Goal: Navigation & Orientation: Find specific page/section

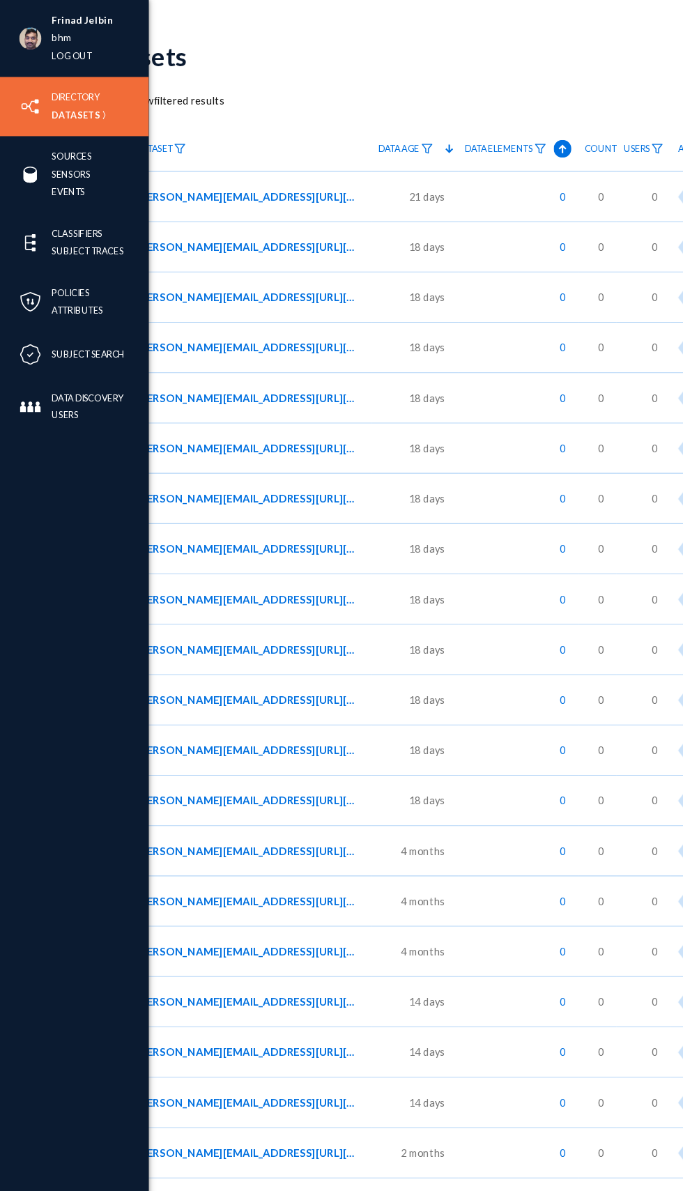
click at [29, 100] on img at bounding box center [28, 100] width 21 height 21
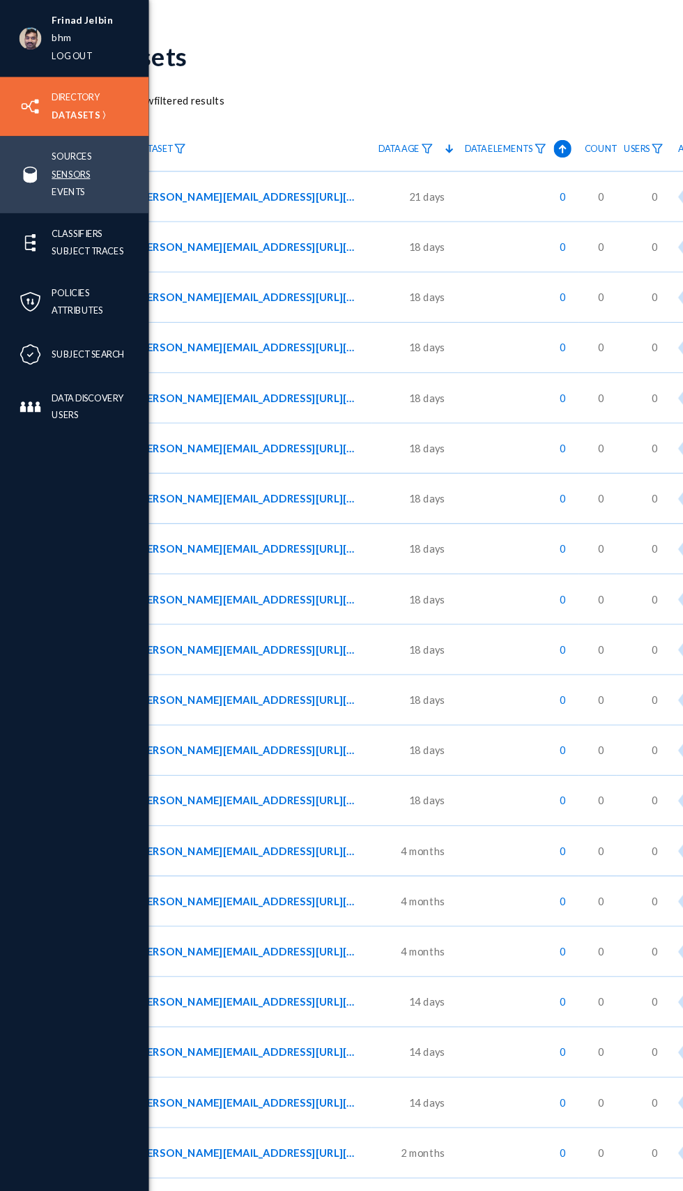
click at [49, 169] on link "Sensors" at bounding box center [67, 164] width 36 height 16
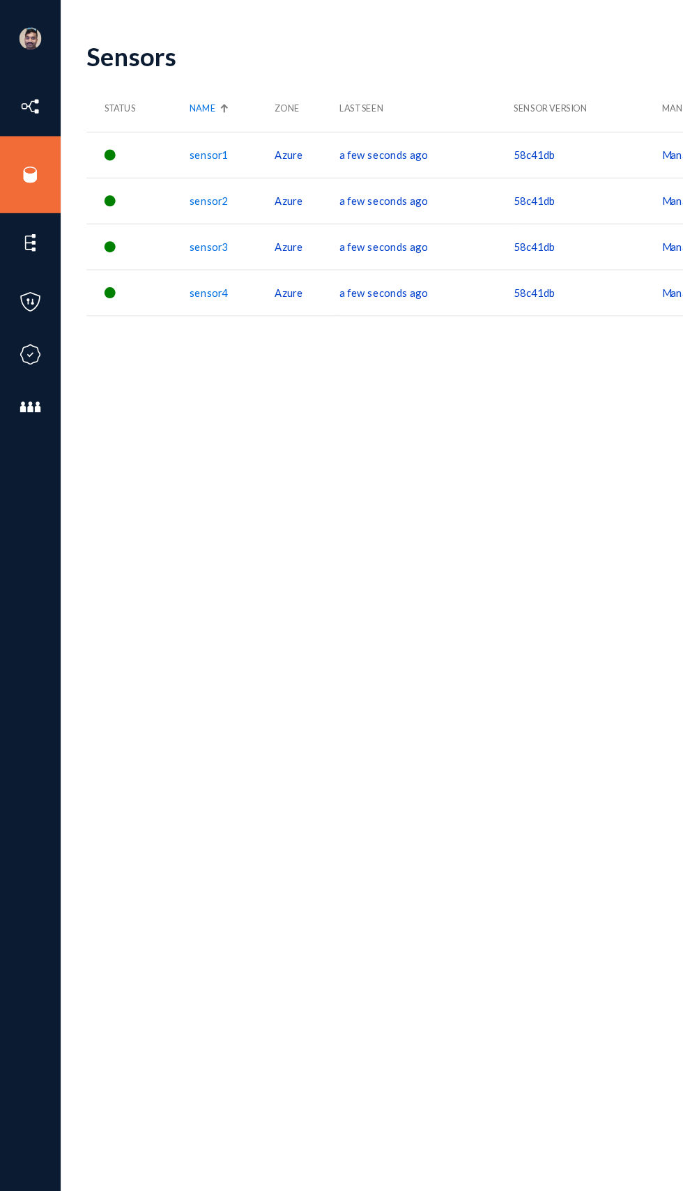
click at [270, 59] on div "Sensors" at bounding box center [359, 52] width 555 height 29
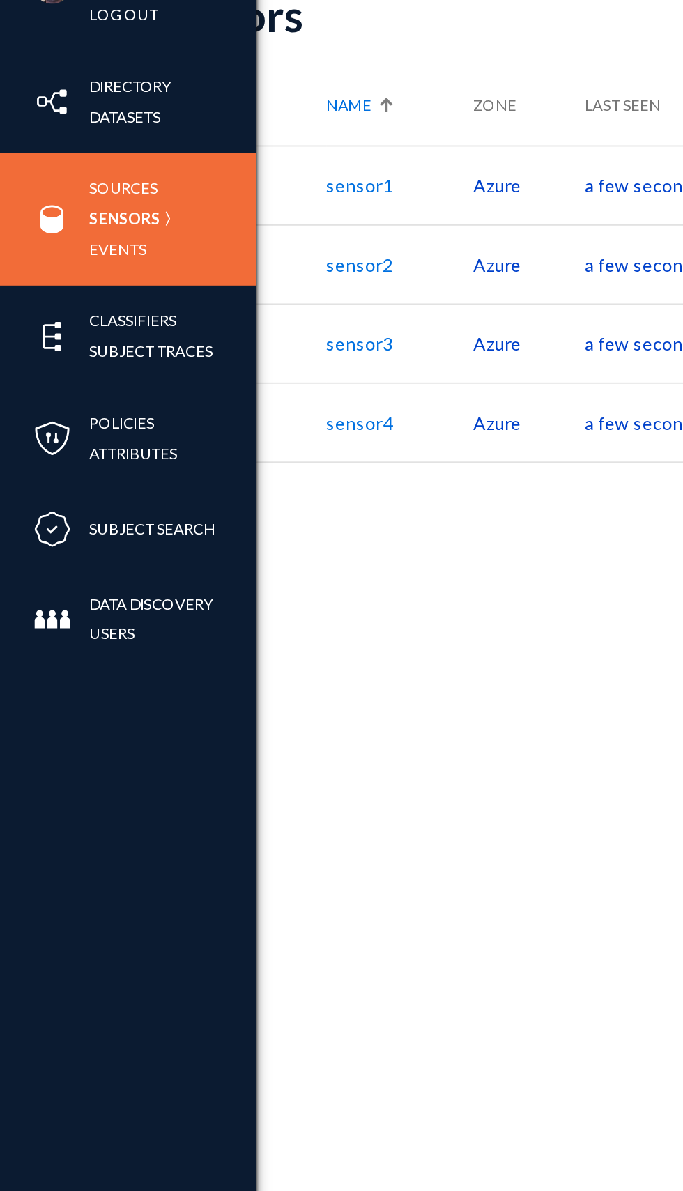
click at [20, 156] on img at bounding box center [28, 164] width 21 height 21
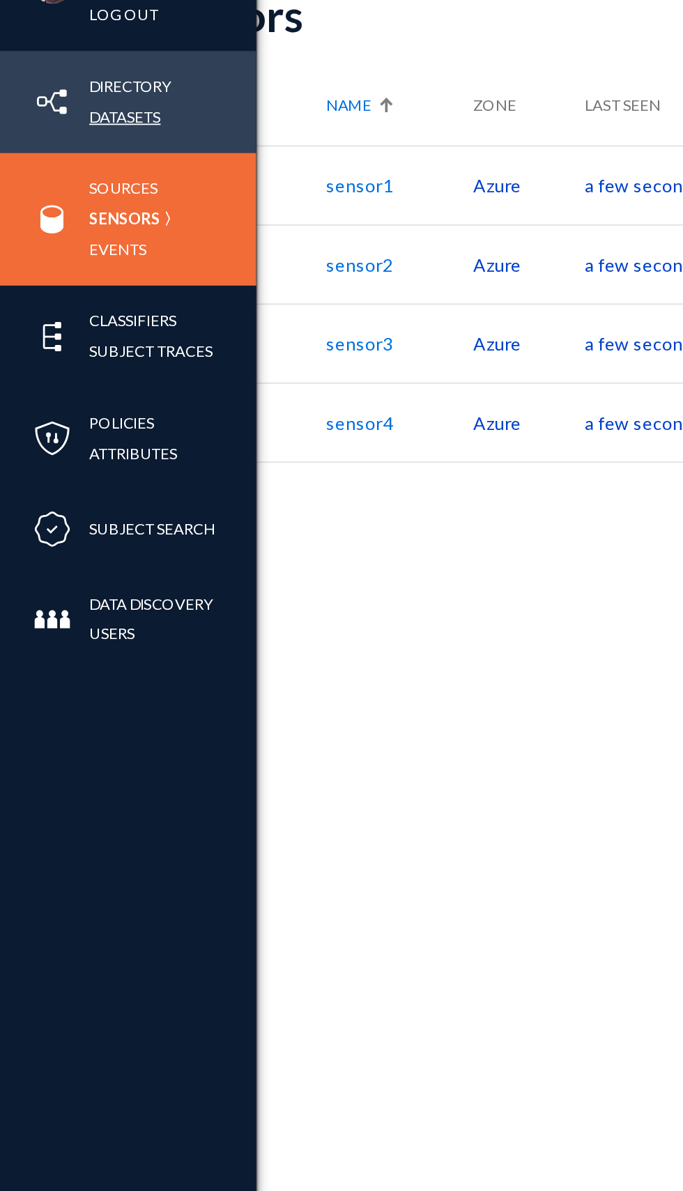
click at [66, 111] on link "Datasets" at bounding box center [68, 108] width 39 height 16
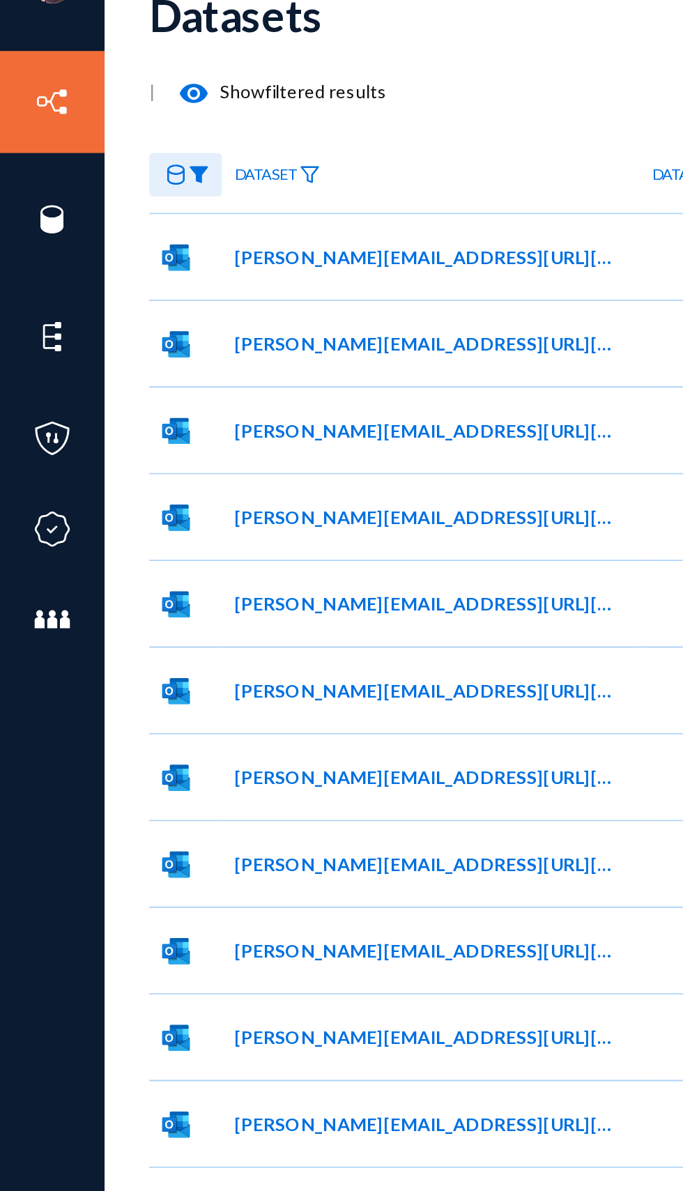
click at [308, 81] on div "| visibility Show filtered results" at bounding box center [487, 95] width 811 height 28
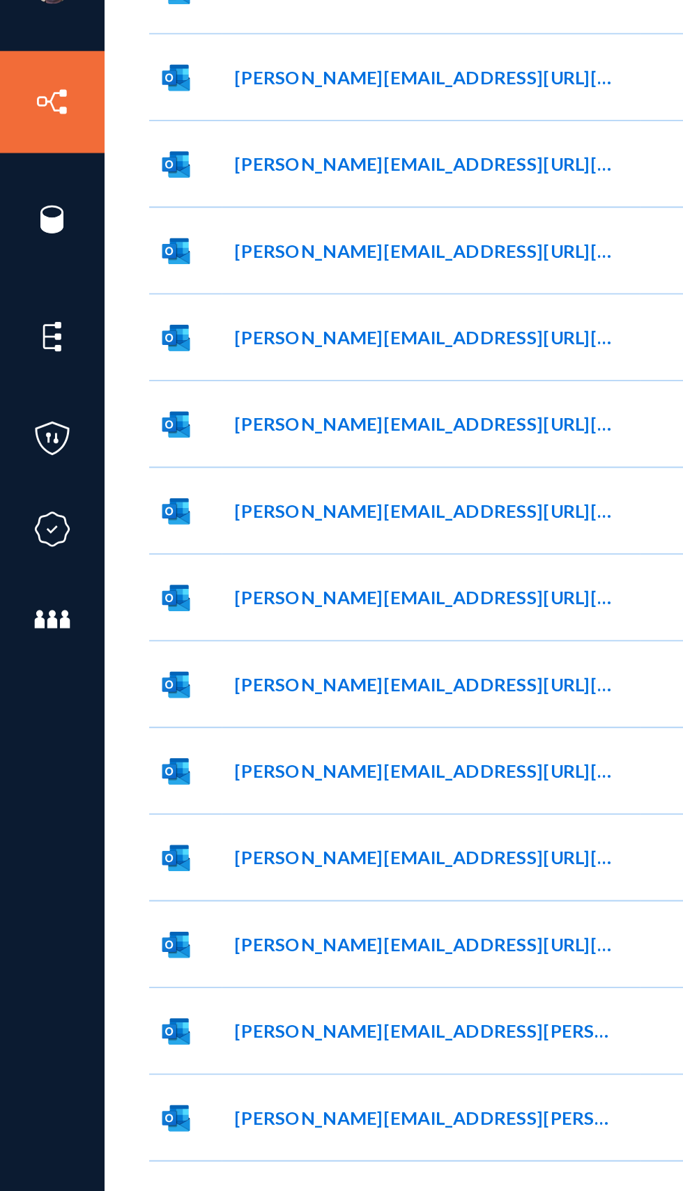
scroll to position [4863, 0]
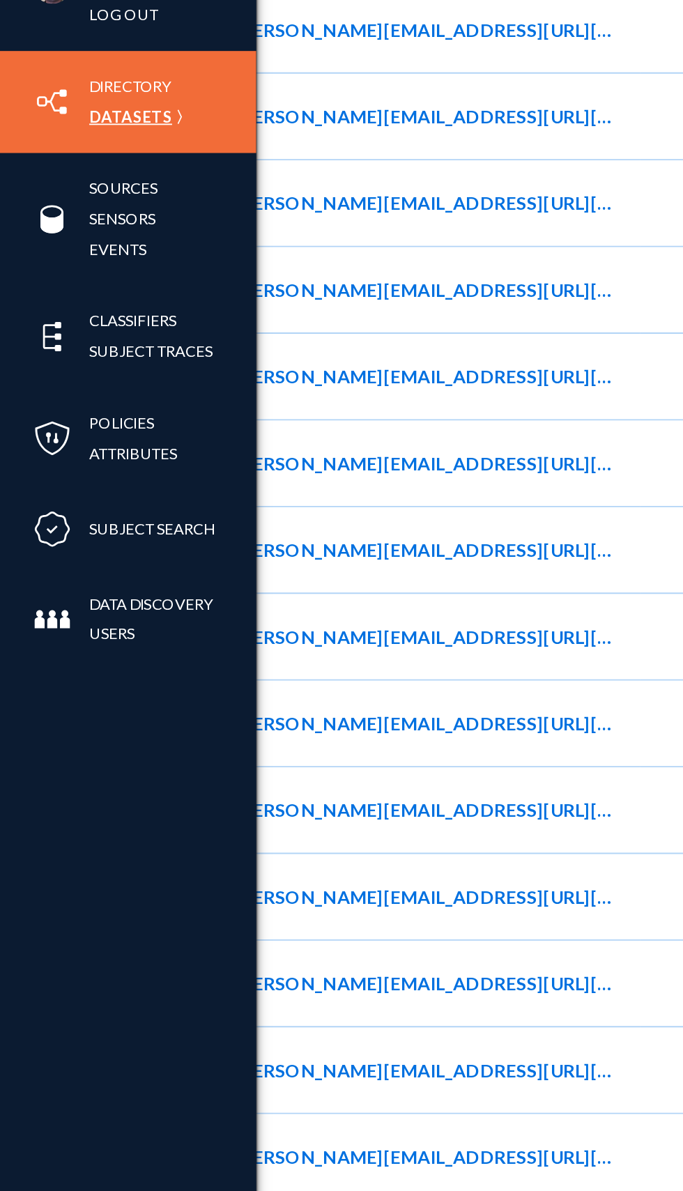
click at [49, 107] on link "Datasets" at bounding box center [71, 108] width 45 height 16
click at [73, 89] on link "Directory" at bounding box center [71, 92] width 45 height 16
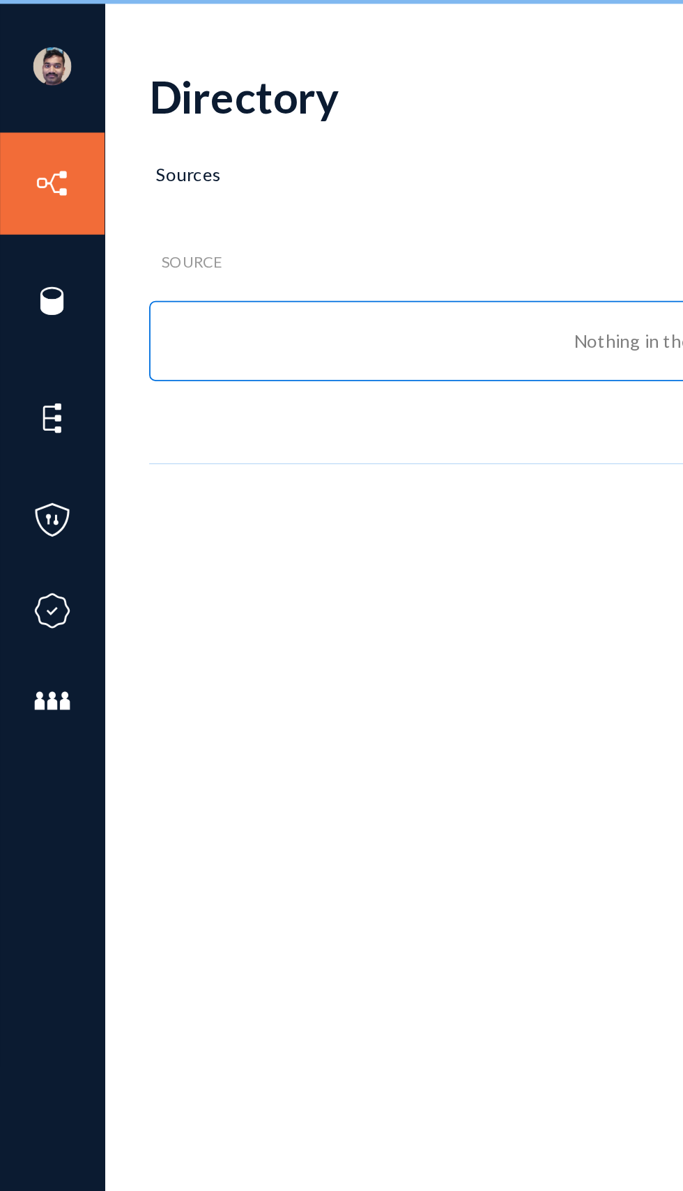
click at [273, 496] on div "Directory search Sources Source Attributes Last Data Scan Action Nothing in the…" at bounding box center [487, 607] width 811 height 1167
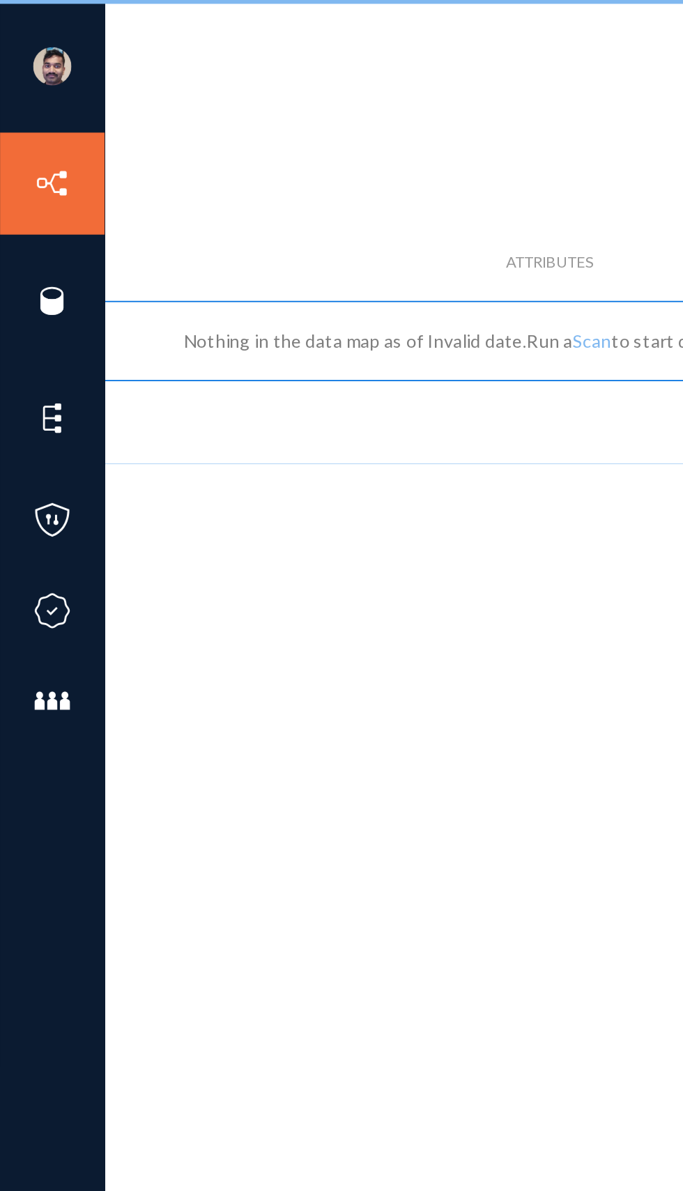
scroll to position [0, 233]
